Goal: Transaction & Acquisition: Obtain resource

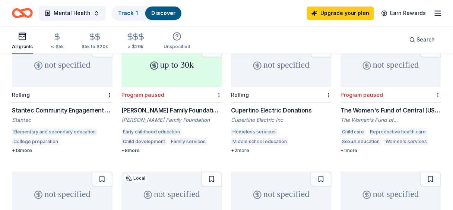
scroll to position [352, 0]
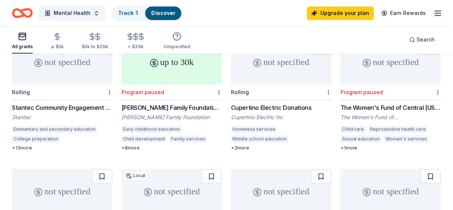
click at [61, 91] on div "not specified Rolling Stantec Community Engagement [PERSON_NAME][GEOGRAPHIC_DAT…" at bounding box center [62, 95] width 101 height 111
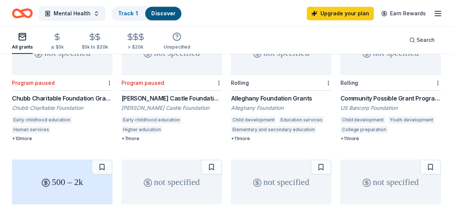
scroll to position [507, 0]
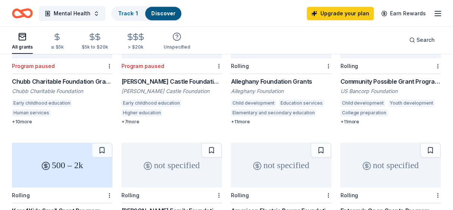
click at [395, 77] on div "Community Possible Grant Program: Play, Work, & Home Grants" at bounding box center [391, 81] width 101 height 9
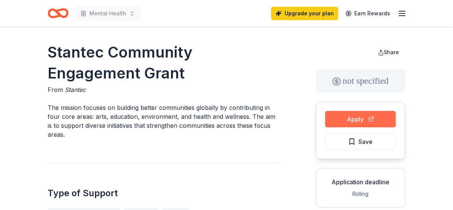
click at [372, 112] on button "Apply" at bounding box center [361, 119] width 71 height 16
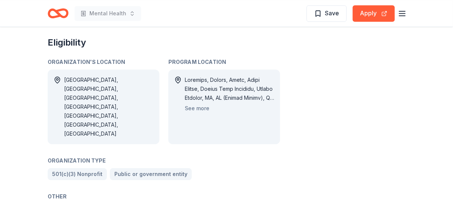
scroll to position [482, 0]
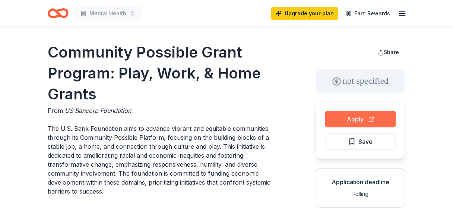
click at [339, 119] on button "Apply" at bounding box center [361, 119] width 71 height 16
